Goal: Task Accomplishment & Management: Manage account settings

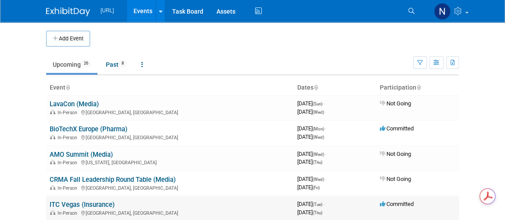
click at [96, 203] on link "ITC Vegas (Insurance)" at bounding box center [82, 205] width 65 height 8
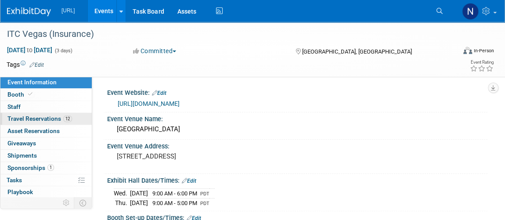
click at [32, 116] on span "Travel Reservations 12" at bounding box center [39, 118] width 65 height 7
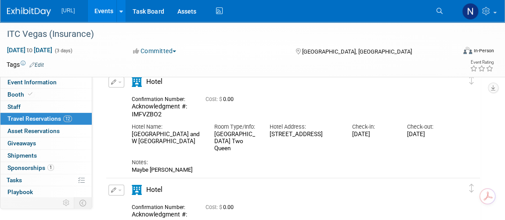
scroll to position [798, 0]
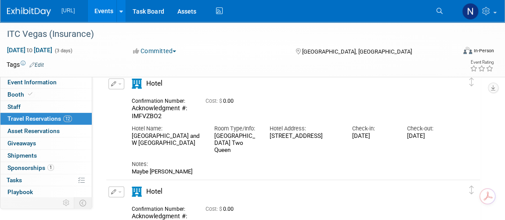
click at [115, 81] on icon "button" at bounding box center [114, 83] width 6 height 5
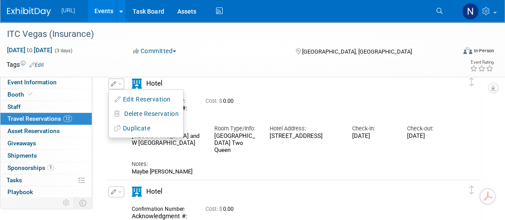
click at [147, 99] on button "Edit Reservation" at bounding box center [146, 99] width 74 height 13
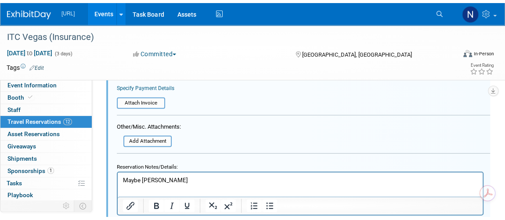
scroll to position [1130, 0]
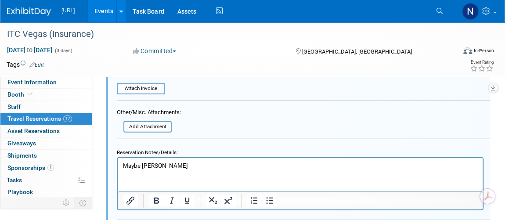
click at [149, 164] on p "Maybe [PERSON_NAME]" at bounding box center [300, 166] width 355 height 8
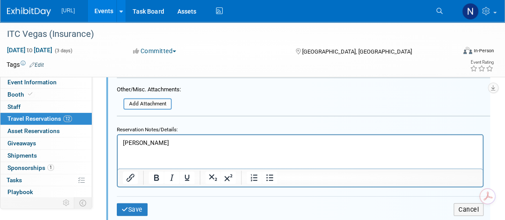
scroll to position [1170, 0]
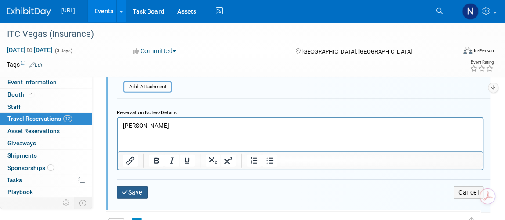
click at [134, 191] on button "Save" at bounding box center [132, 192] width 31 height 13
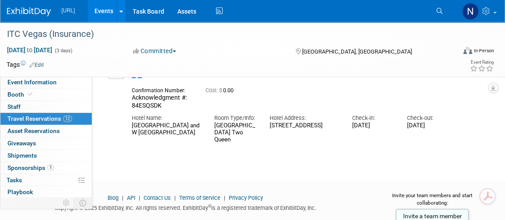
scroll to position [770, 0]
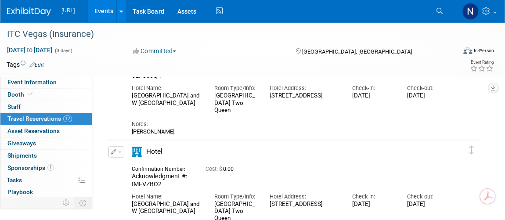
click at [116, 105] on div "Edit Reservation Cost: $" at bounding box center [286, 86] width 361 height 97
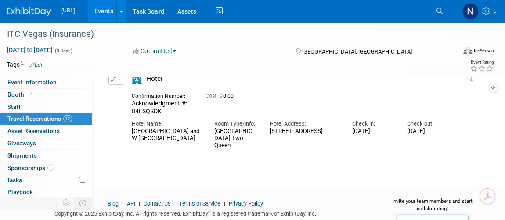
scroll to position [1152, 0]
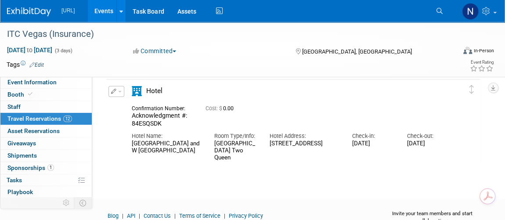
click at [118, 91] on span "button" at bounding box center [120, 92] width 4 height 2
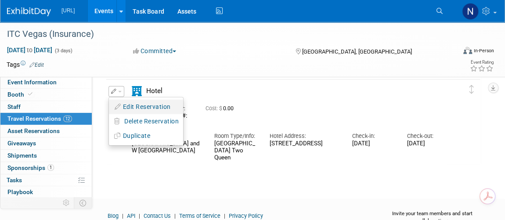
click at [130, 102] on button "Edit Reservation" at bounding box center [146, 107] width 74 height 13
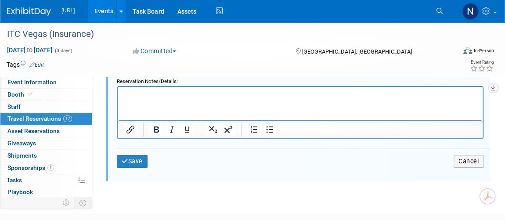
scroll to position [1571, 0]
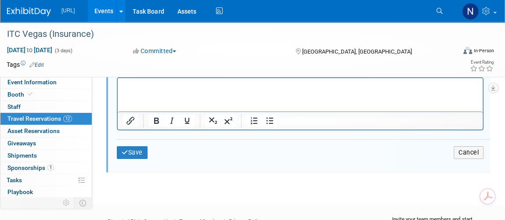
click at [189, 90] on html at bounding box center [300, 84] width 365 height 12
click at [143, 146] on button "Save" at bounding box center [132, 152] width 31 height 13
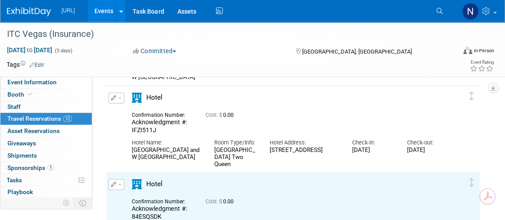
scroll to position [1012, 0]
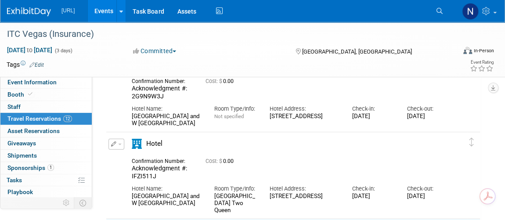
click at [117, 148] on button "button" at bounding box center [116, 144] width 16 height 11
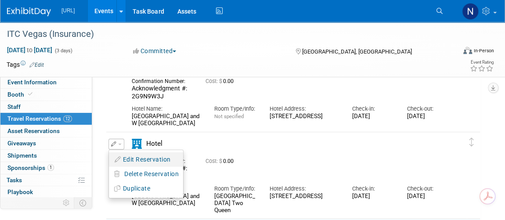
click at [131, 155] on button "Edit Reservation" at bounding box center [146, 159] width 74 height 13
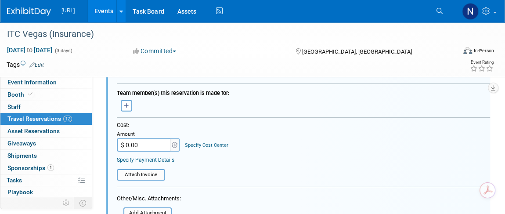
scroll to position [1364, 0]
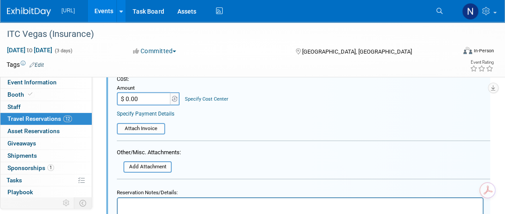
click at [157, 210] on html at bounding box center [300, 204] width 365 height 12
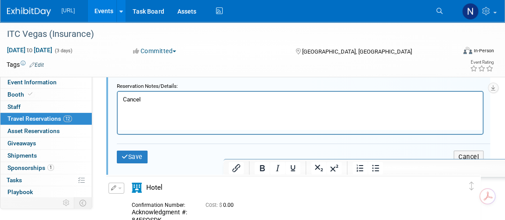
scroll to position [1484, 0]
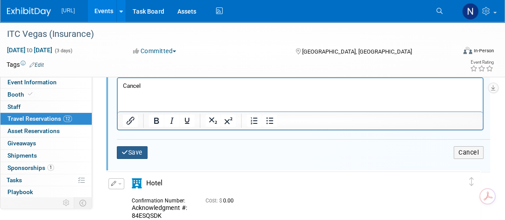
click at [135, 150] on button "Save" at bounding box center [132, 152] width 31 height 13
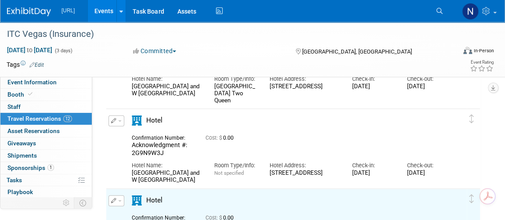
scroll to position [925, 0]
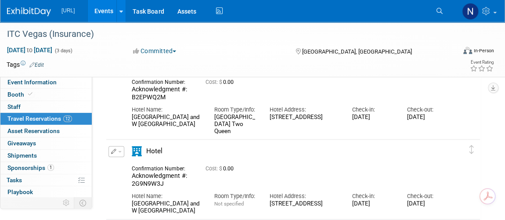
click at [118, 151] on span "button" at bounding box center [120, 152] width 4 height 2
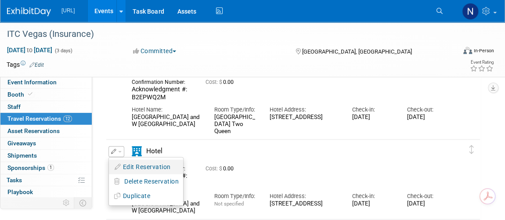
click at [130, 163] on button "Edit Reservation" at bounding box center [146, 167] width 74 height 13
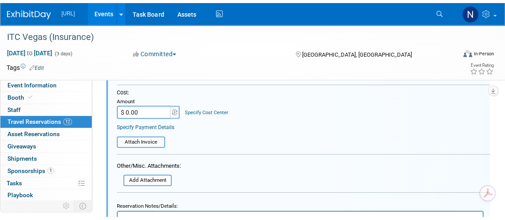
scroll to position [1324, 0]
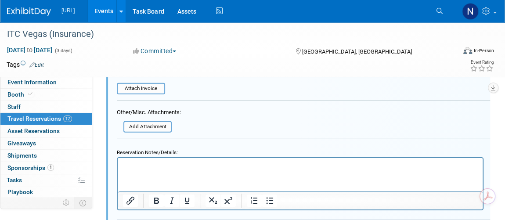
click at [153, 168] on p "Rich Text Area. Press ALT-0 for help." at bounding box center [300, 166] width 355 height 8
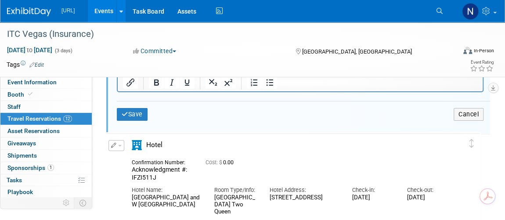
scroll to position [1444, 0]
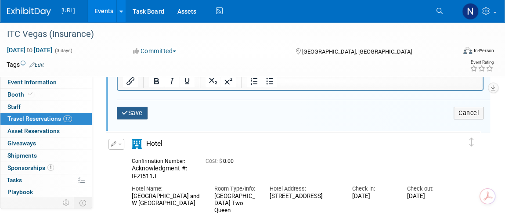
click at [129, 111] on button "Save" at bounding box center [132, 113] width 31 height 13
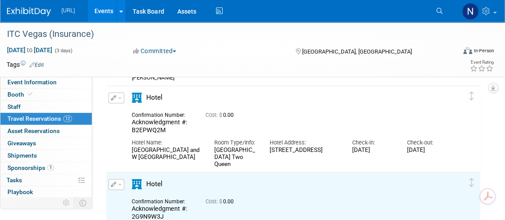
scroll to position [885, 0]
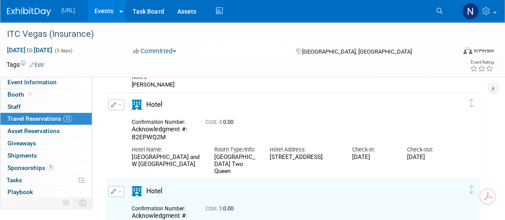
click at [118, 105] on span "button" at bounding box center [120, 106] width 4 height 2
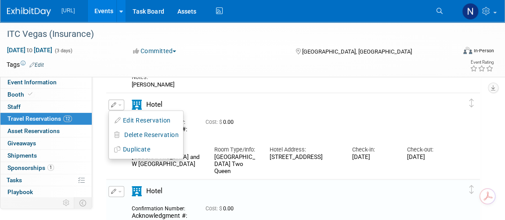
click at [144, 120] on button "Edit Reservation" at bounding box center [146, 120] width 74 height 13
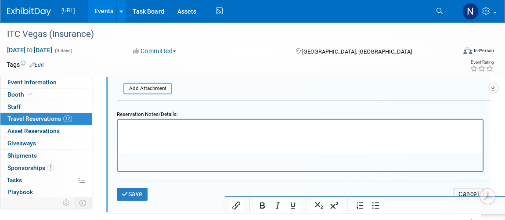
scroll to position [1278, 0]
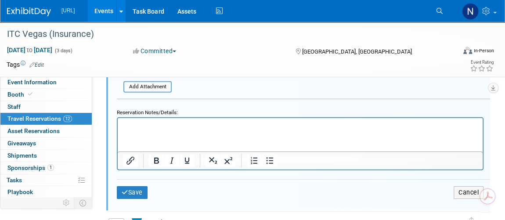
click at [182, 130] on html at bounding box center [300, 124] width 365 height 12
click at [134, 192] on button "Save" at bounding box center [132, 192] width 31 height 13
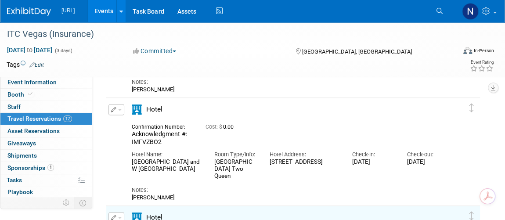
scroll to position [759, 0]
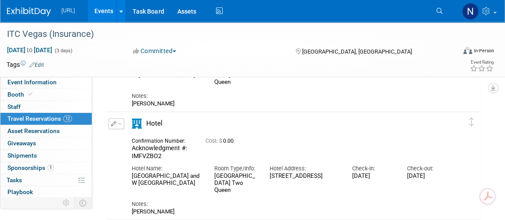
click at [119, 121] on button "button" at bounding box center [116, 123] width 16 height 11
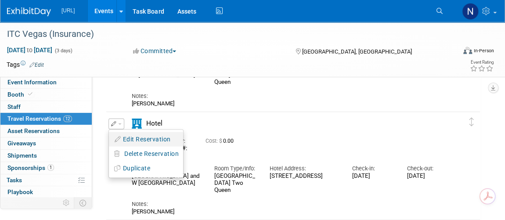
click at [137, 134] on button "Edit Reservation" at bounding box center [146, 139] width 74 height 13
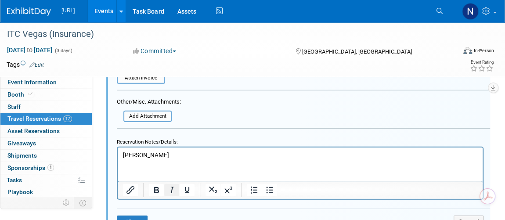
scroll to position [1170, 0]
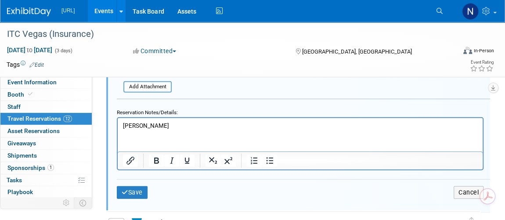
click at [180, 129] on p "[PERSON_NAME]" at bounding box center [300, 126] width 355 height 8
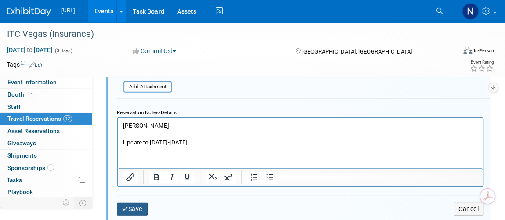
click at [141, 203] on button "Save" at bounding box center [132, 209] width 31 height 13
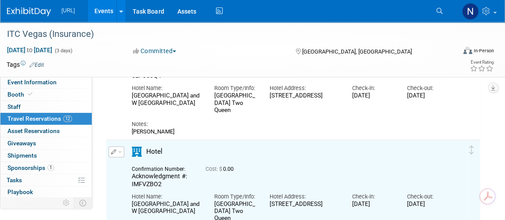
scroll to position [690, 0]
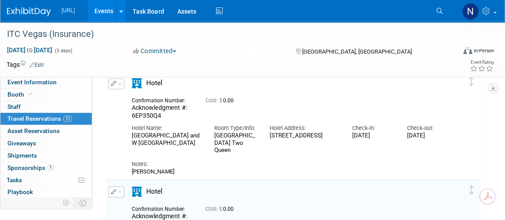
click at [116, 84] on button "button" at bounding box center [116, 83] width 16 height 11
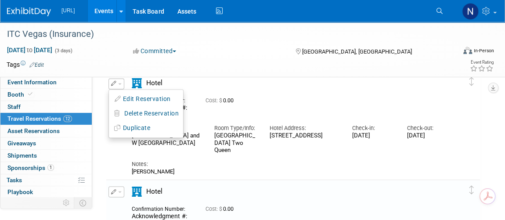
click at [130, 95] on button "Edit Reservation" at bounding box center [146, 99] width 74 height 13
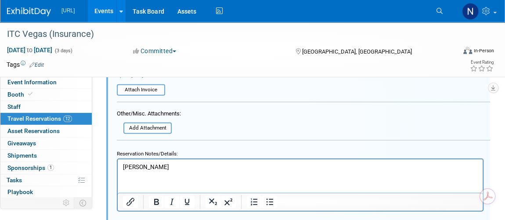
scroll to position [1022, 0]
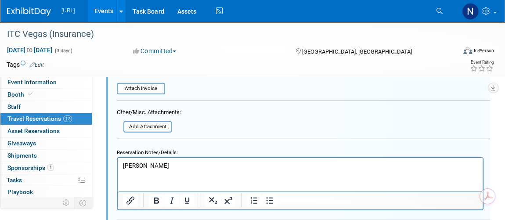
click at [167, 162] on p "[PERSON_NAME]" at bounding box center [300, 166] width 355 height 8
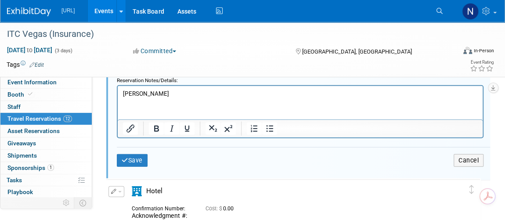
scroll to position [1101, 0]
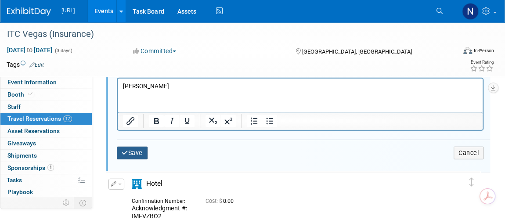
click at [137, 148] on button "Save" at bounding box center [132, 153] width 31 height 13
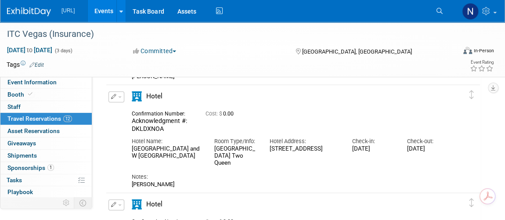
scroll to position [343, 0]
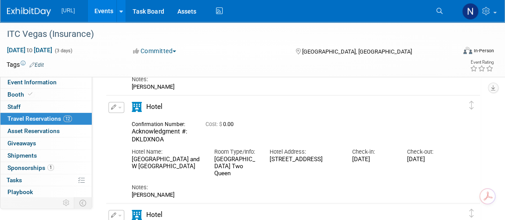
click at [115, 107] on icon "button" at bounding box center [114, 107] width 6 height 5
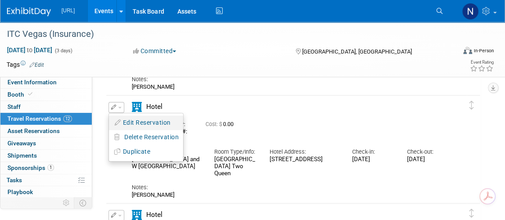
click at [139, 123] on button "Edit Reservation" at bounding box center [146, 122] width 74 height 13
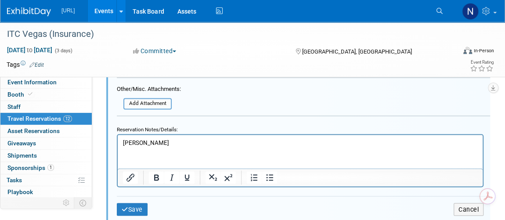
scroll to position [737, 0]
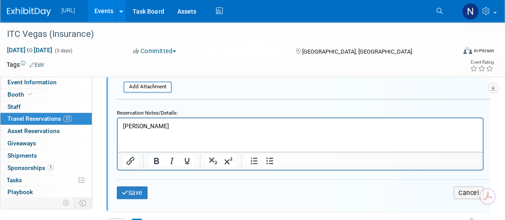
click at [174, 128] on p "[PERSON_NAME]" at bounding box center [300, 126] width 355 height 8
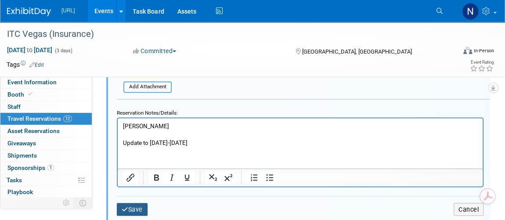
click at [127, 206] on icon "submit" at bounding box center [125, 209] width 7 height 6
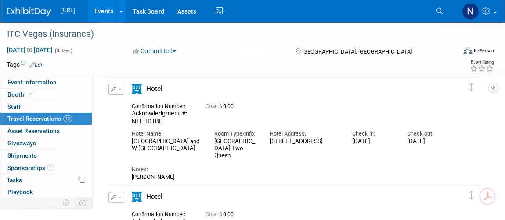
scroll to position [19, 0]
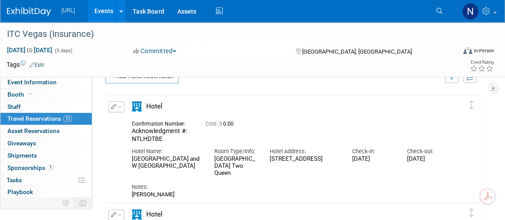
click at [120, 109] on button "button" at bounding box center [116, 106] width 16 height 11
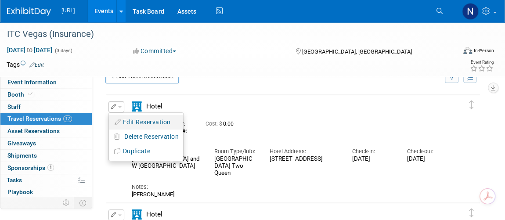
click at [133, 124] on button "Edit Reservation" at bounding box center [146, 122] width 74 height 13
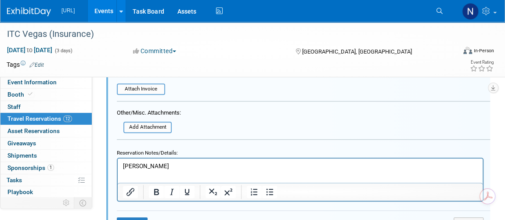
scroll to position [373, 0]
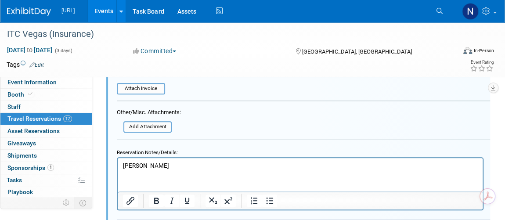
click at [166, 164] on p "[PERSON_NAME]" at bounding box center [300, 166] width 355 height 8
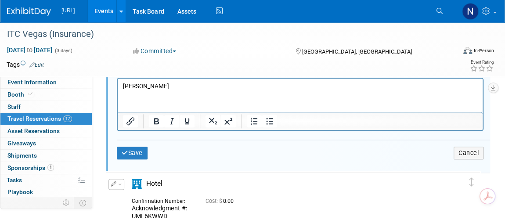
scroll to position [453, 0]
click at [132, 149] on button "Save" at bounding box center [132, 152] width 31 height 13
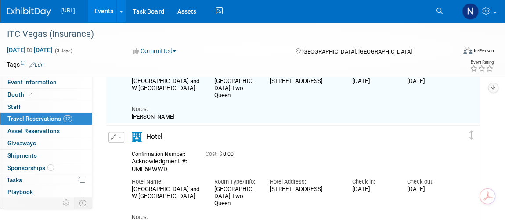
scroll to position [119, 0]
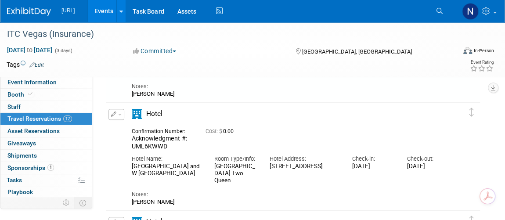
click at [110, 111] on button "button" at bounding box center [116, 114] width 16 height 11
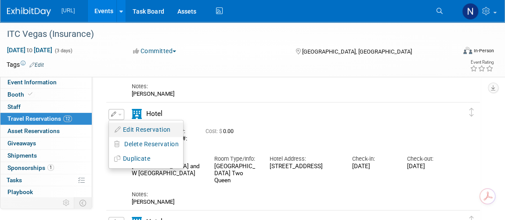
click at [134, 127] on button "Edit Reservation" at bounding box center [146, 129] width 74 height 13
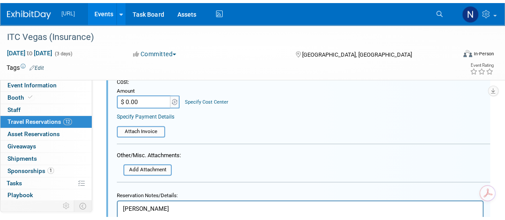
scroll to position [481, 0]
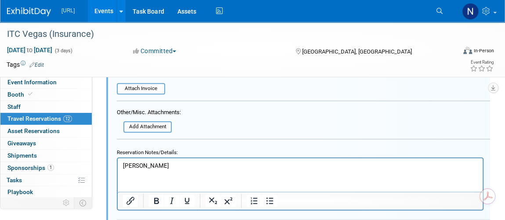
click at [152, 170] on html "[PERSON_NAME]" at bounding box center [300, 164] width 365 height 12
click at [152, 166] on p "[PERSON_NAME]" at bounding box center [300, 166] width 355 height 8
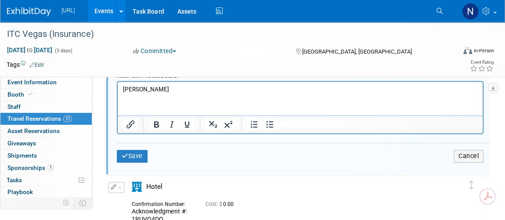
scroll to position [561, 0]
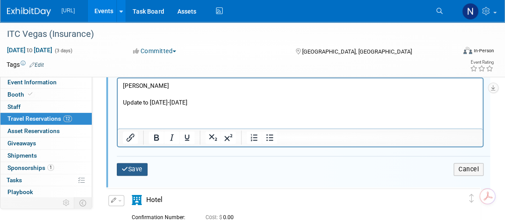
click at [136, 167] on button "Save" at bounding box center [132, 169] width 31 height 13
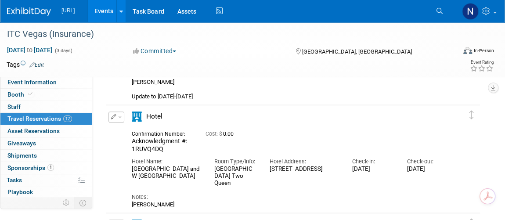
scroll to position [279, 0]
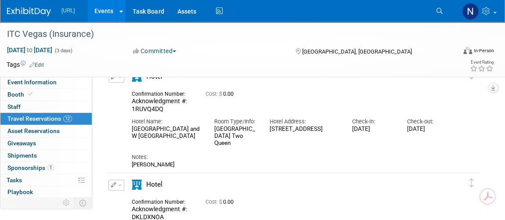
click at [118, 77] on button "button" at bounding box center [116, 77] width 16 height 11
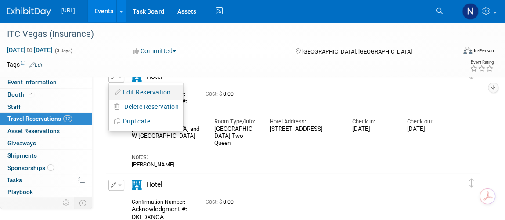
click at [134, 94] on button "Edit Reservation" at bounding box center [146, 92] width 74 height 13
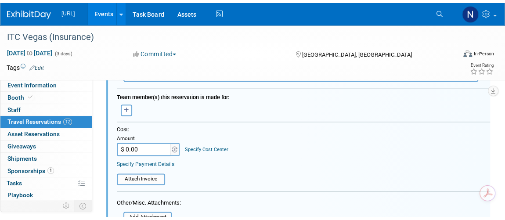
scroll to position [604, 0]
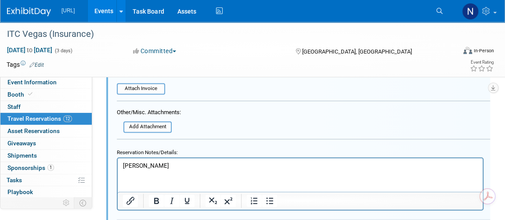
click at [153, 169] on p "[PERSON_NAME]" at bounding box center [300, 166] width 355 height 8
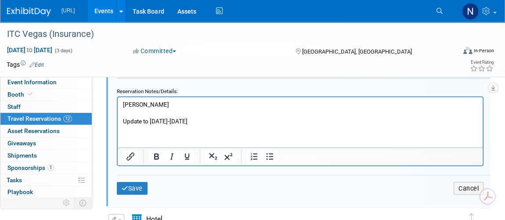
scroll to position [683, 0]
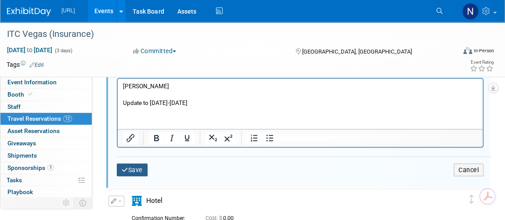
click at [142, 167] on button "Save" at bounding box center [132, 169] width 31 height 13
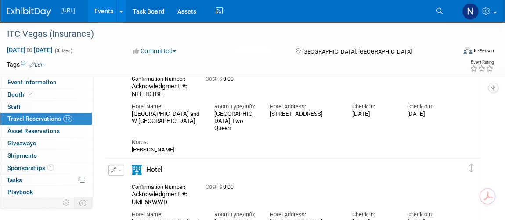
scroll to position [79, 0]
